Goal: Communication & Community: Answer question/provide support

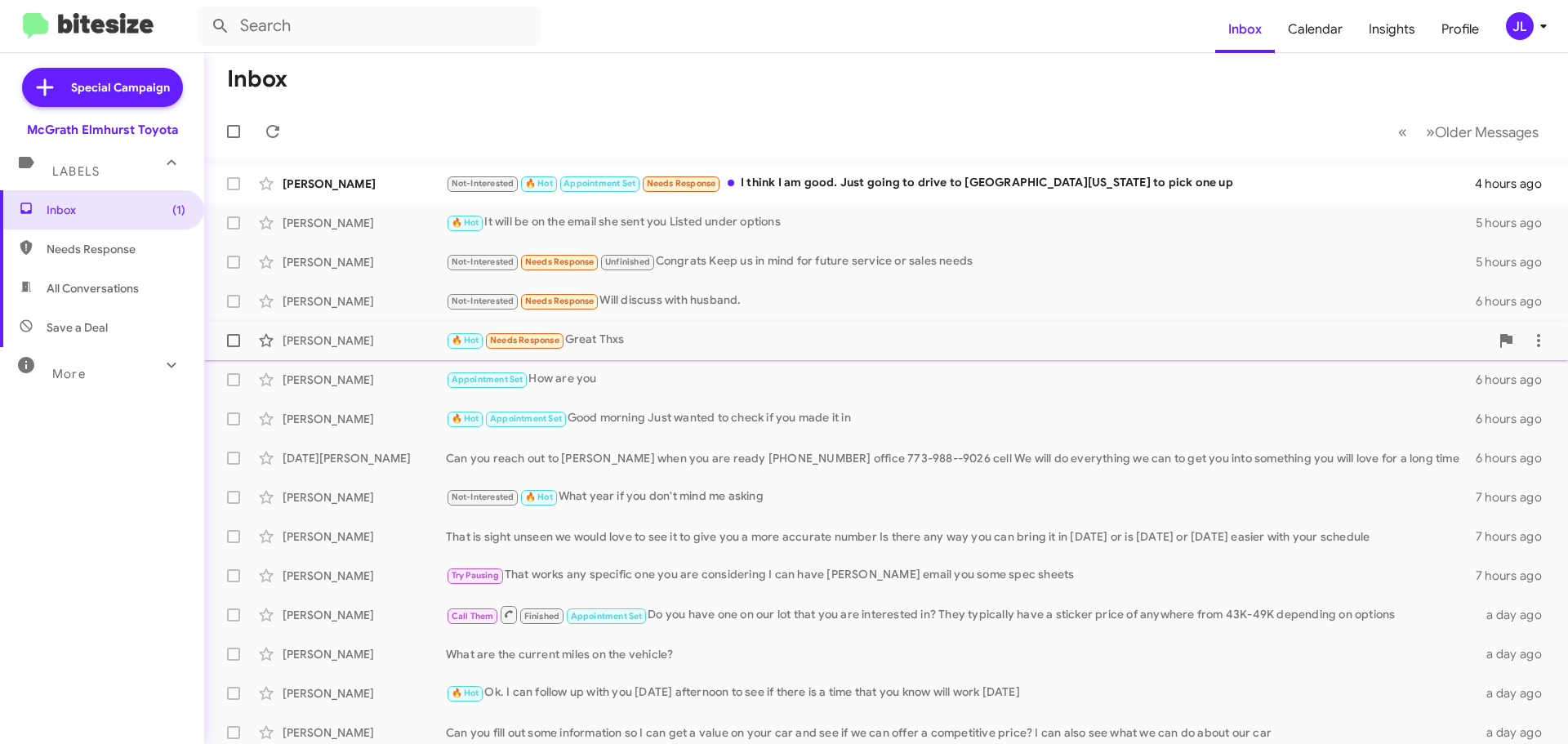
click at [663, 339] on div "🔥 Hot Needs Response Great Thxs" at bounding box center [967, 339] width 1044 height 19
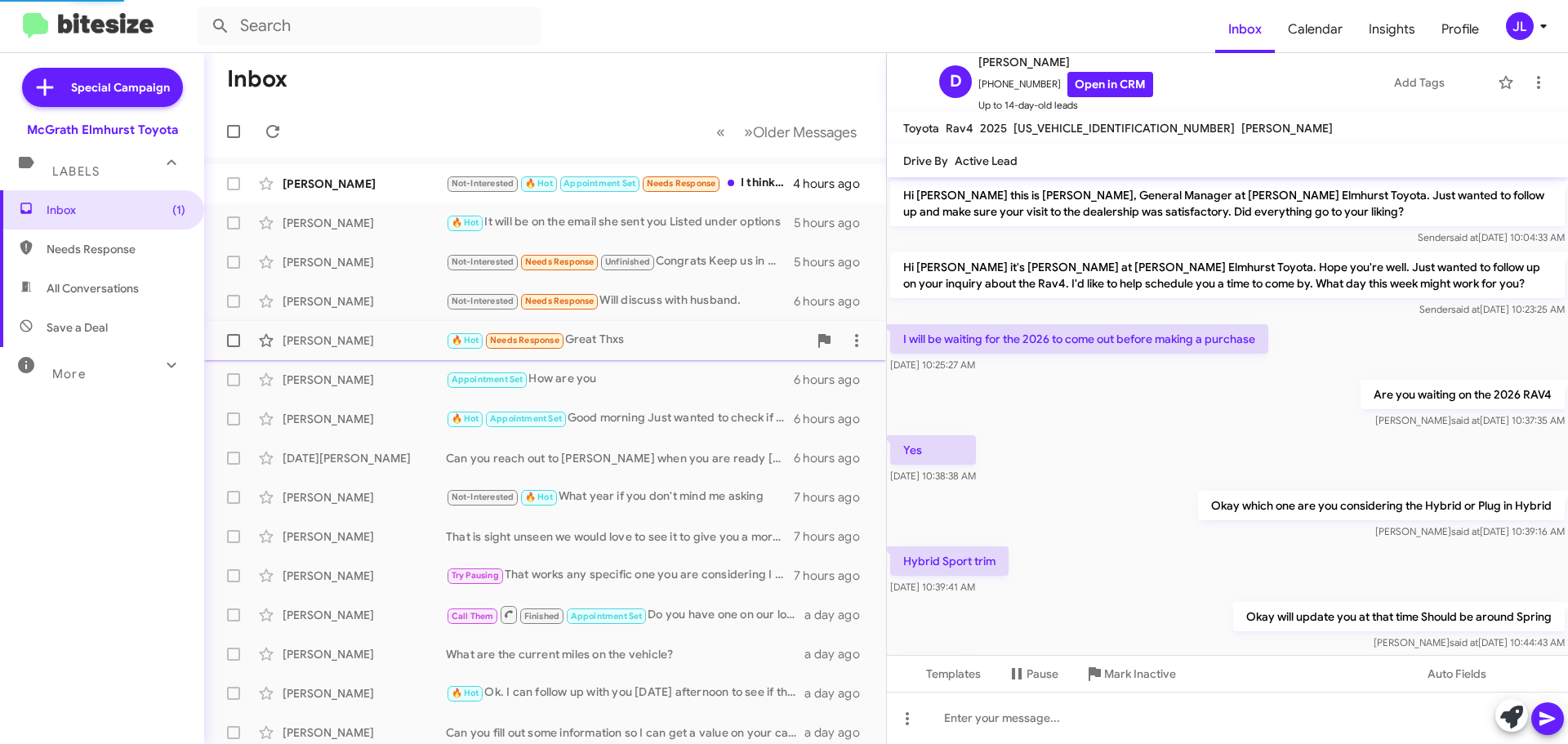
scroll to position [91, 0]
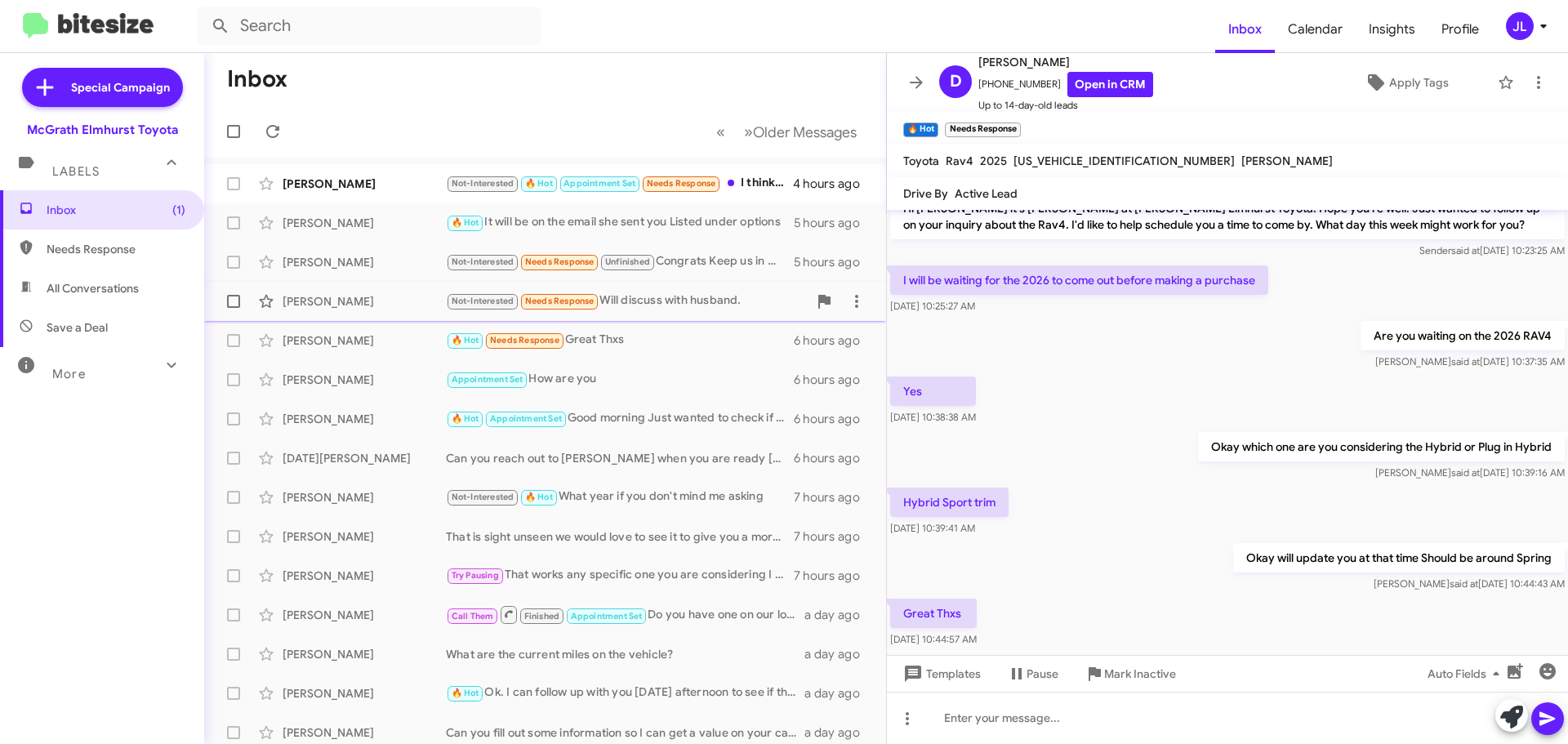
click at [633, 300] on div "Not-Interested Needs Response Will discuss with husband." at bounding box center [626, 300] width 361 height 19
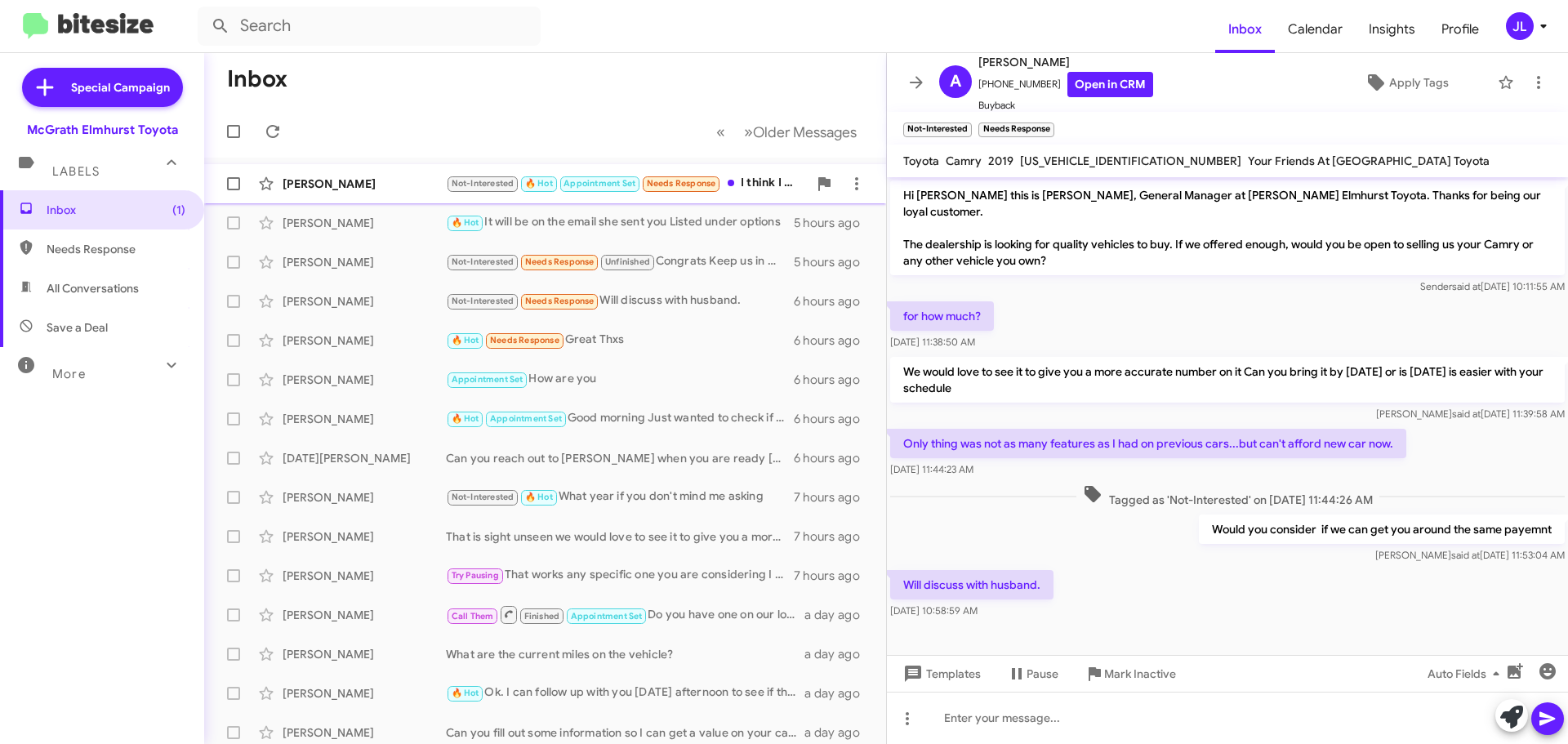
click at [691, 183] on span "Needs Response" at bounding box center [681, 183] width 69 height 11
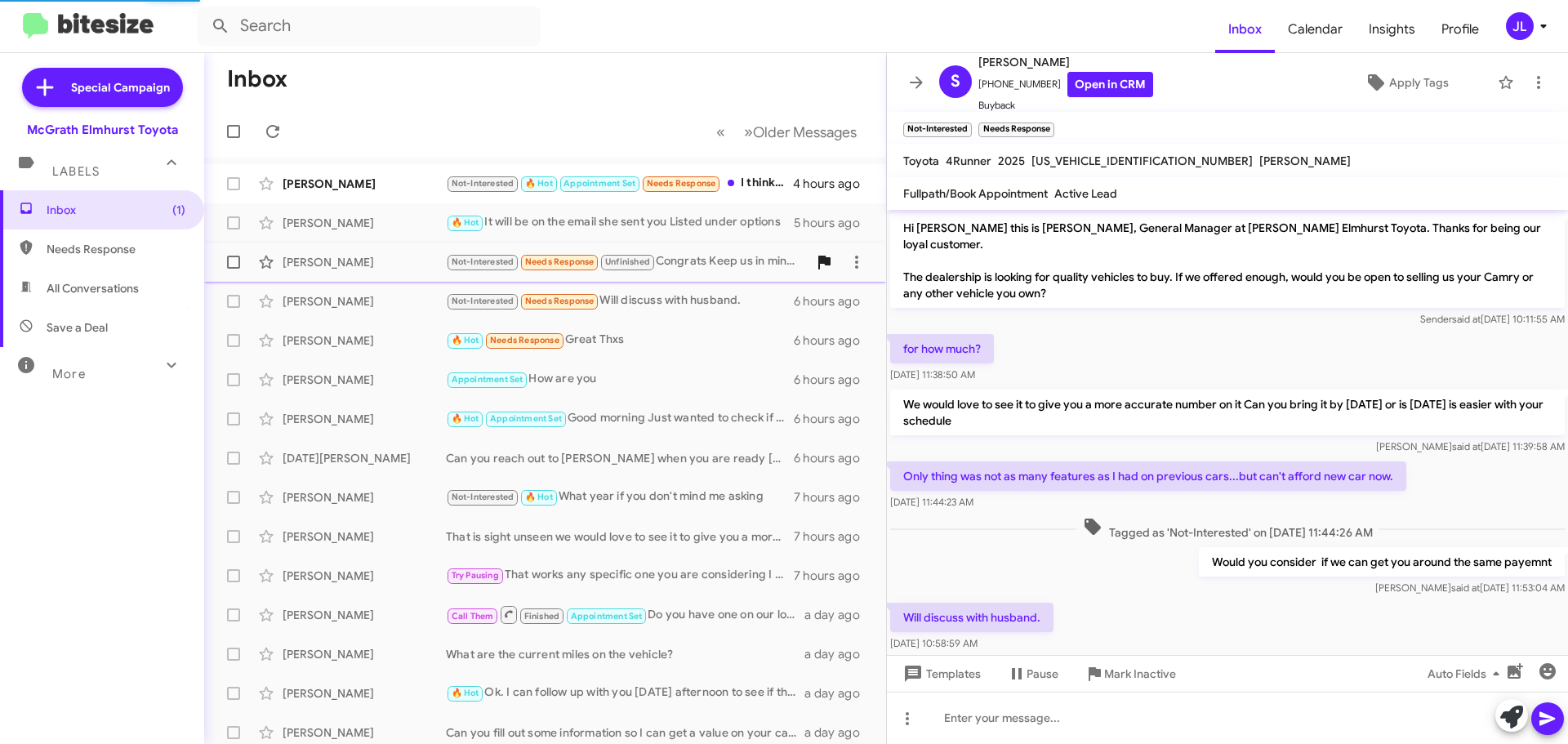
scroll to position [268, 0]
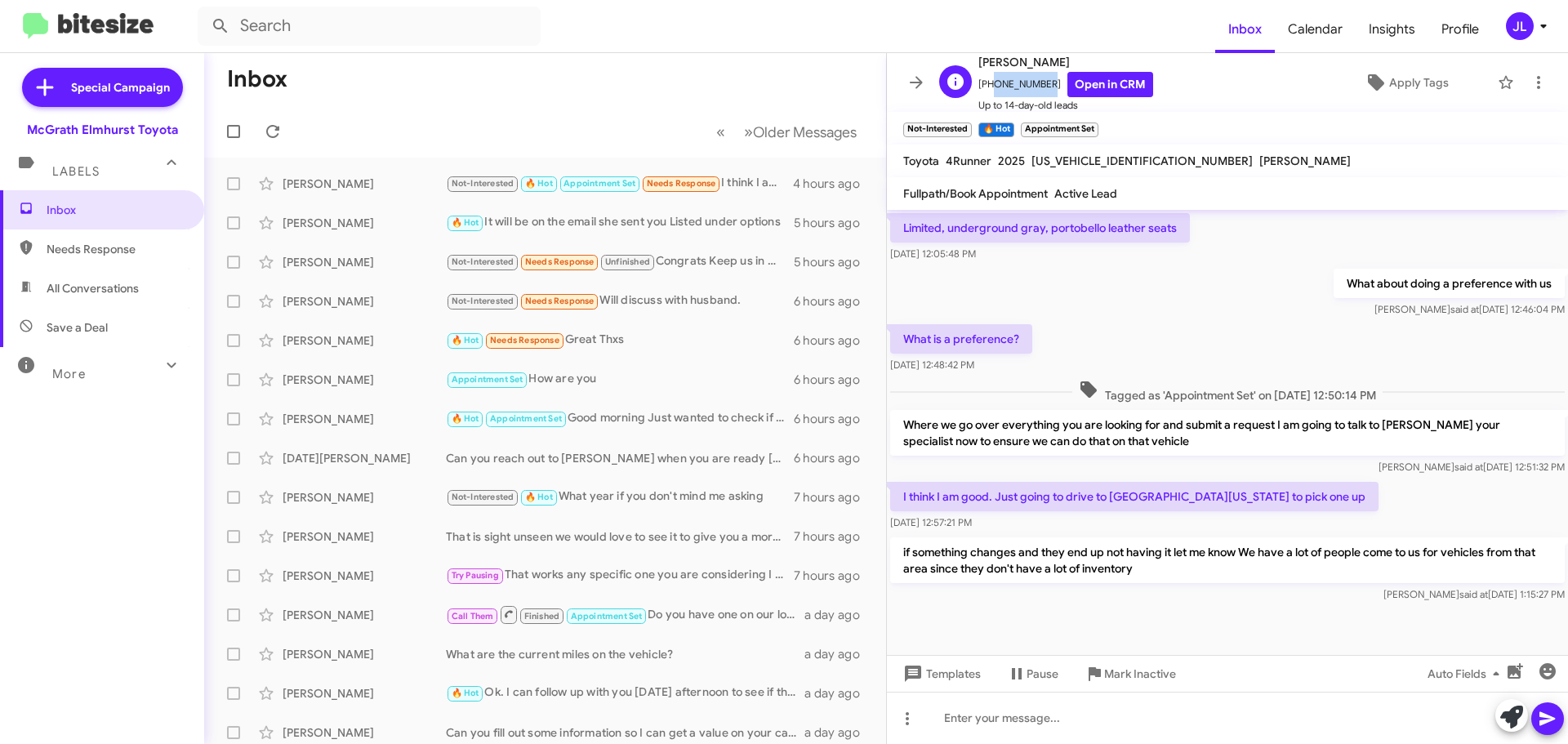
drag, startPoint x: 1042, startPoint y: 81, endPoint x: 987, endPoint y: 85, distance: 55.1
click at [987, 85] on span "[PHONE_NUMBER] Open in CRM" at bounding box center [1065, 84] width 175 height 26
copy span "6306052774"
